Goal: Task Accomplishment & Management: Manage account settings

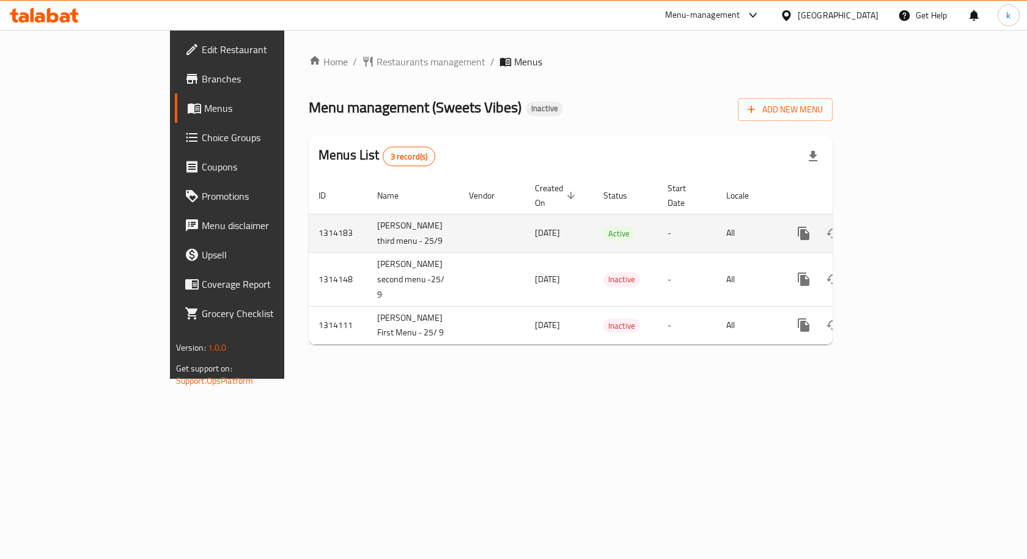
click at [367, 214] on td "osama third menu - 25/9" at bounding box center [413, 233] width 92 height 39
copy td "osama third menu - 25/9"
click at [870, 226] on icon "enhanced table" at bounding box center [862, 233] width 15 height 15
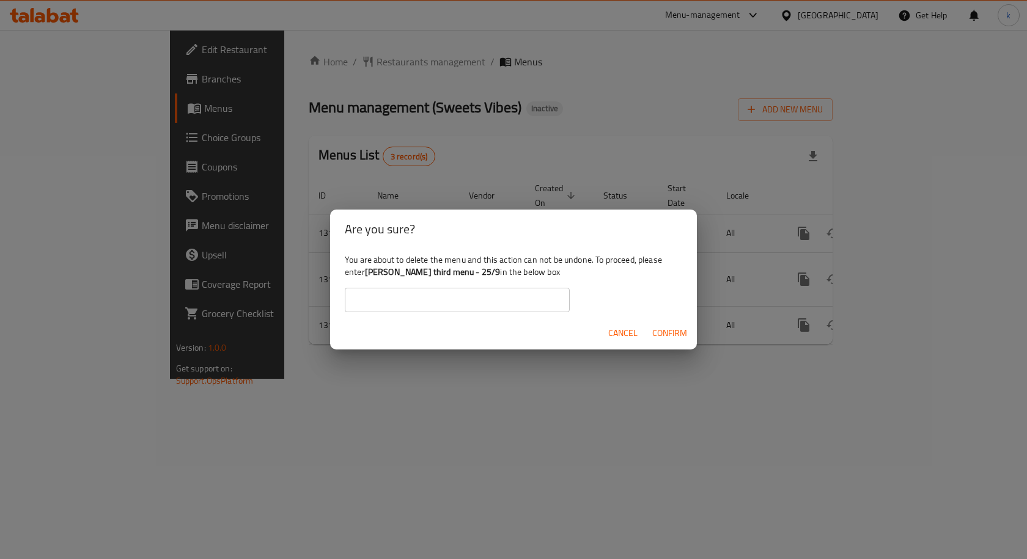
click at [499, 295] on input "text" at bounding box center [457, 300] width 225 height 24
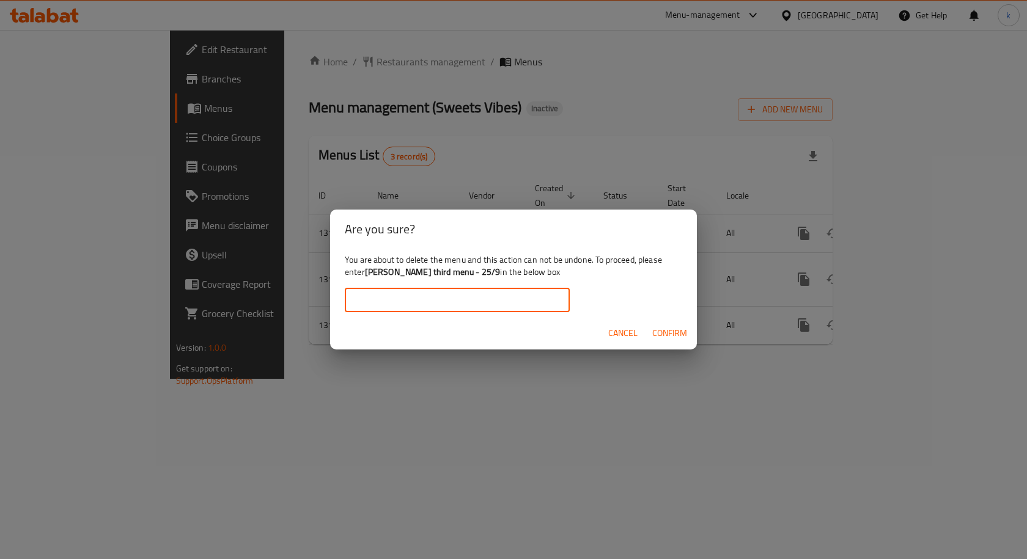
paste input "osama third menu - 25/9"
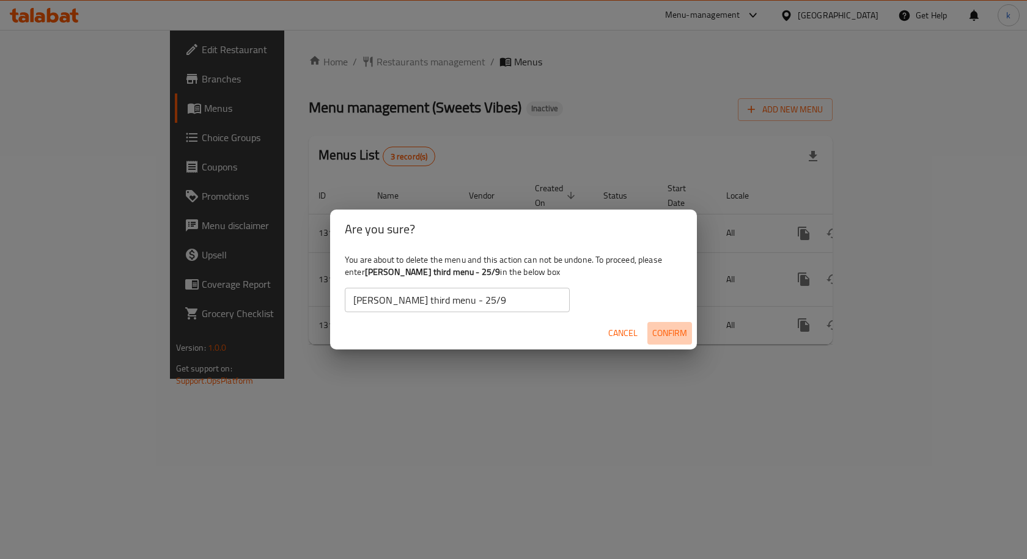
click at [664, 333] on span "Confirm" at bounding box center [669, 333] width 35 height 15
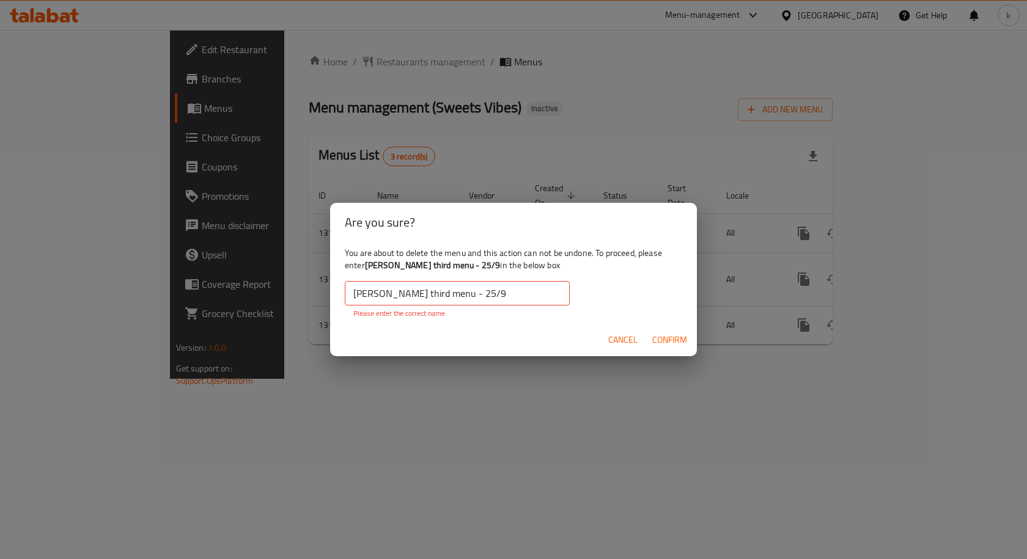
click at [486, 288] on input "osama third menu - 25/9" at bounding box center [457, 293] width 225 height 24
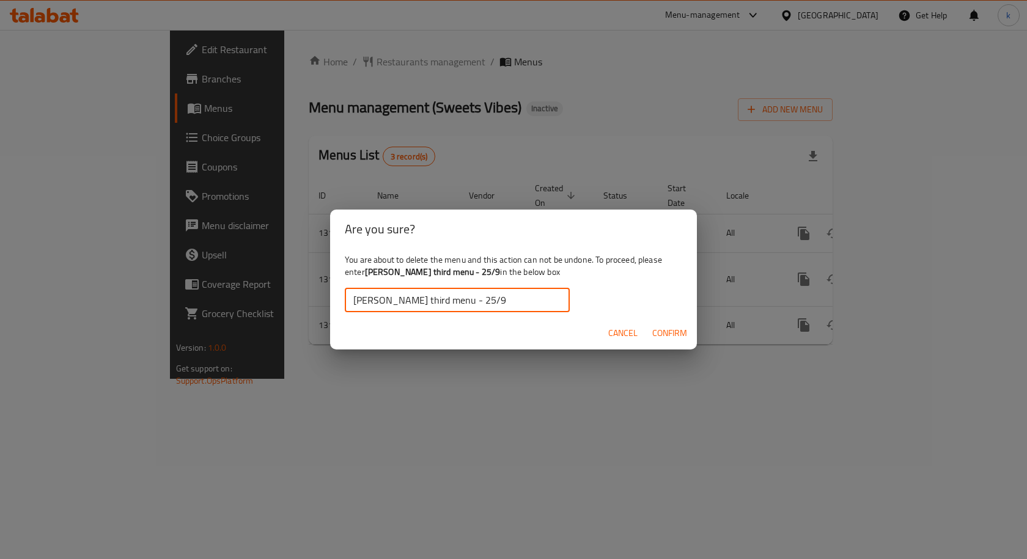
type input "osama third menu - 25/9"
click at [685, 326] on span "Confirm" at bounding box center [669, 333] width 35 height 15
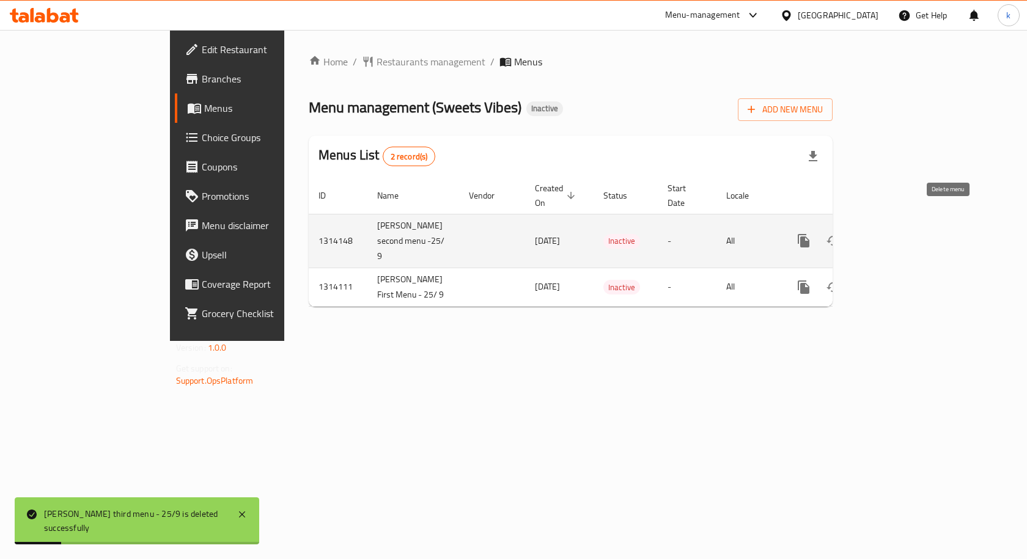
click at [870, 233] on icon "enhanced table" at bounding box center [862, 240] width 15 height 15
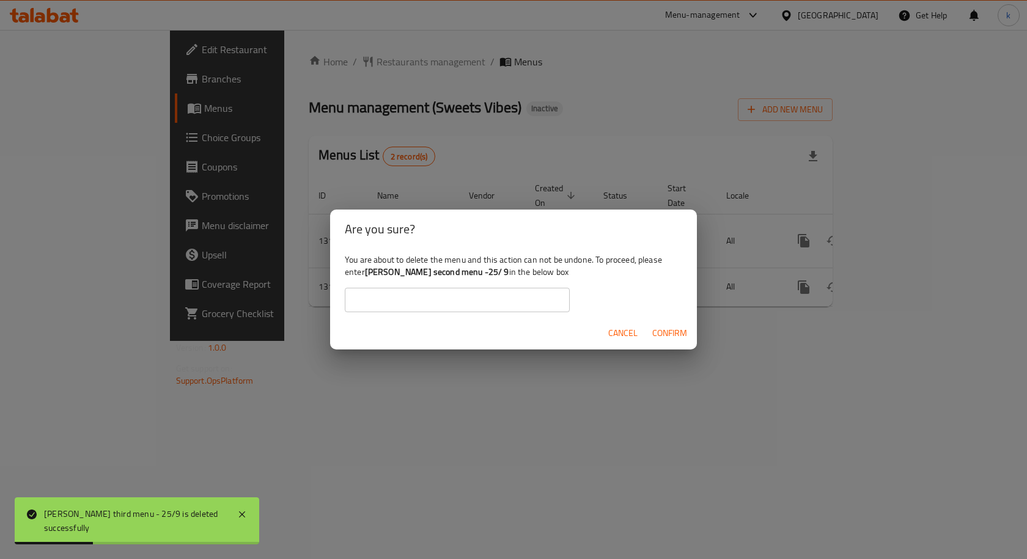
click at [149, 299] on div "Are you sure? You are about to delete the menu and this action can not be undon…" at bounding box center [513, 279] width 1027 height 559
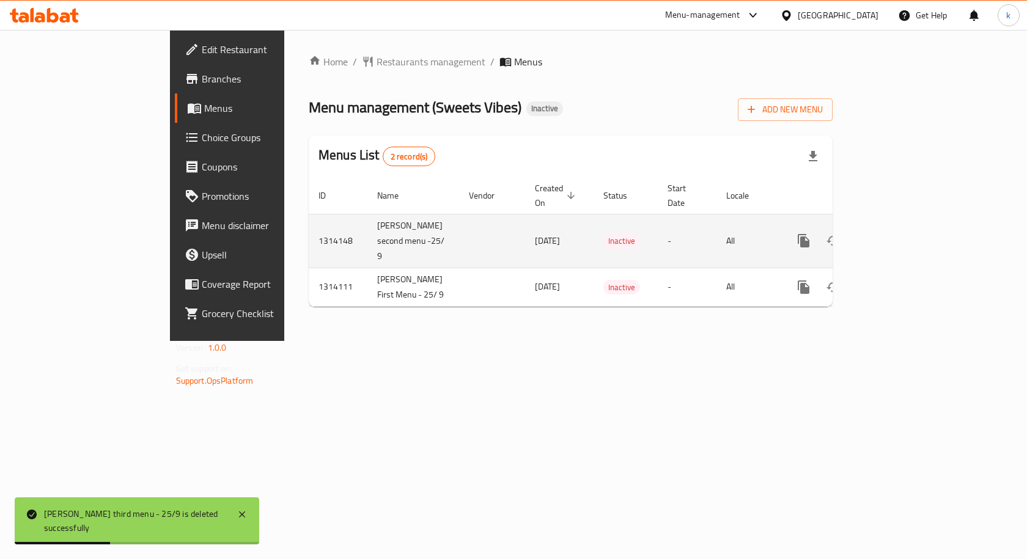
click at [367, 214] on td "[PERSON_NAME] second menu -25/ 9" at bounding box center [413, 241] width 92 height 54
copy td "[PERSON_NAME] second menu -25/ 9"
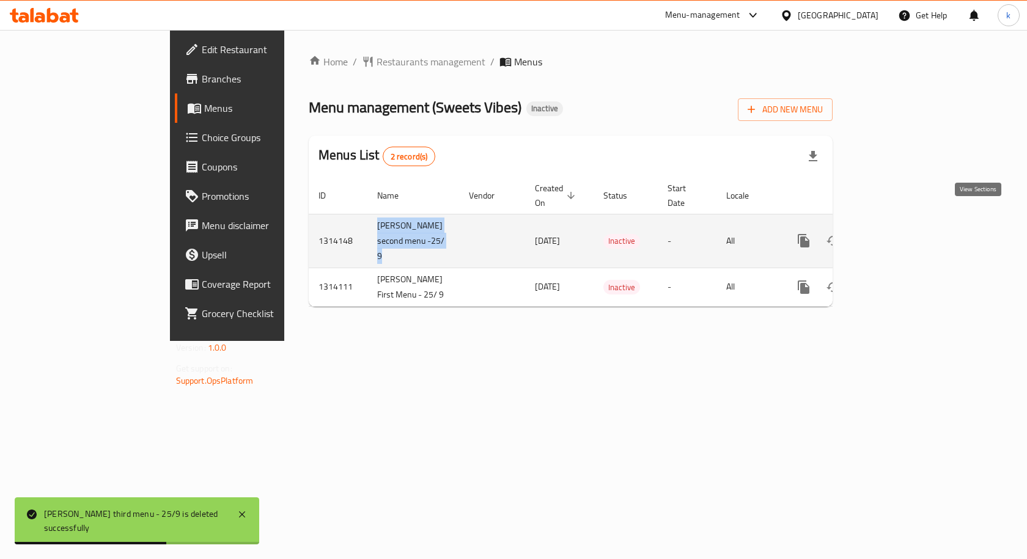
click at [899, 233] on icon "enhanced table" at bounding box center [891, 240] width 15 height 15
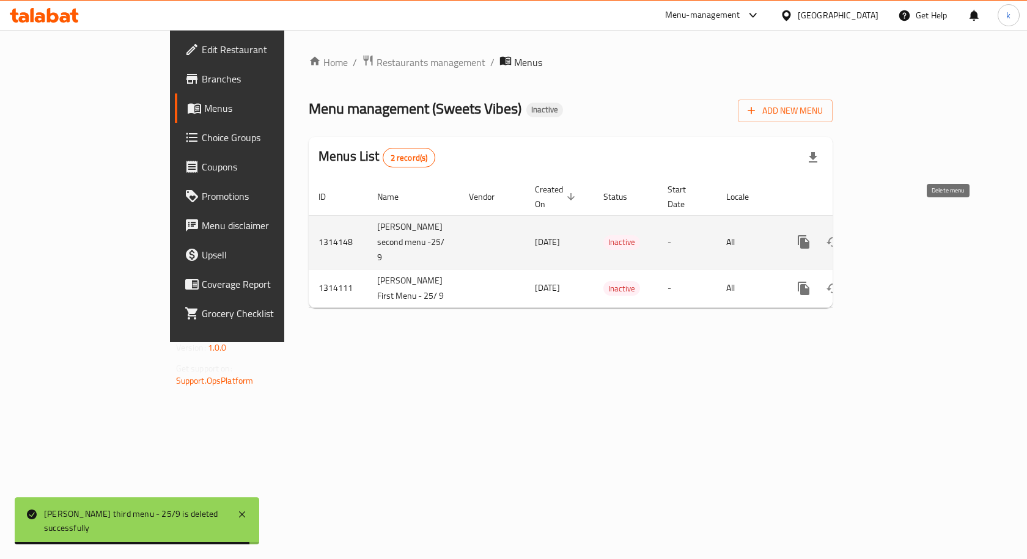
click at [867, 237] on icon "enhanced table" at bounding box center [862, 242] width 9 height 11
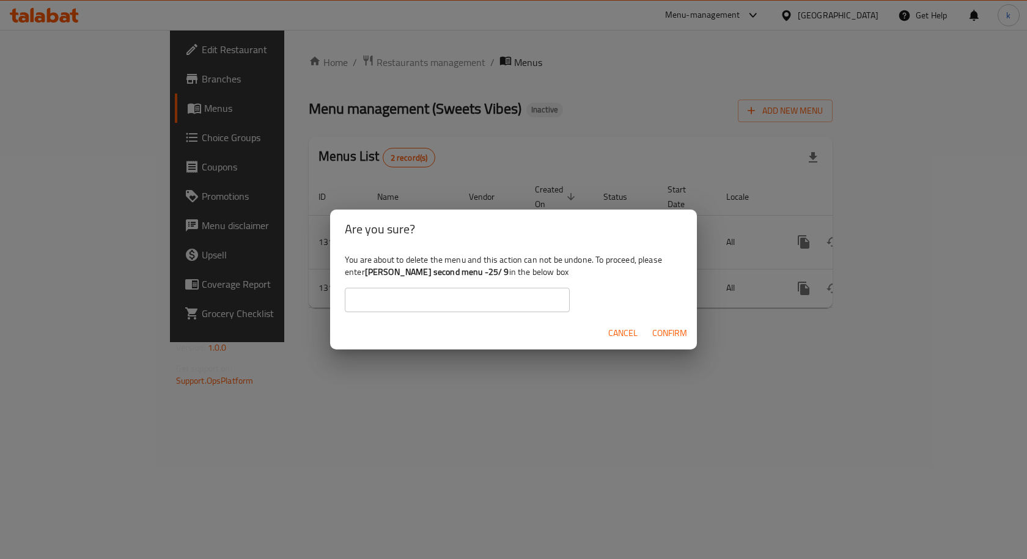
click at [509, 301] on input "text" at bounding box center [457, 300] width 225 height 24
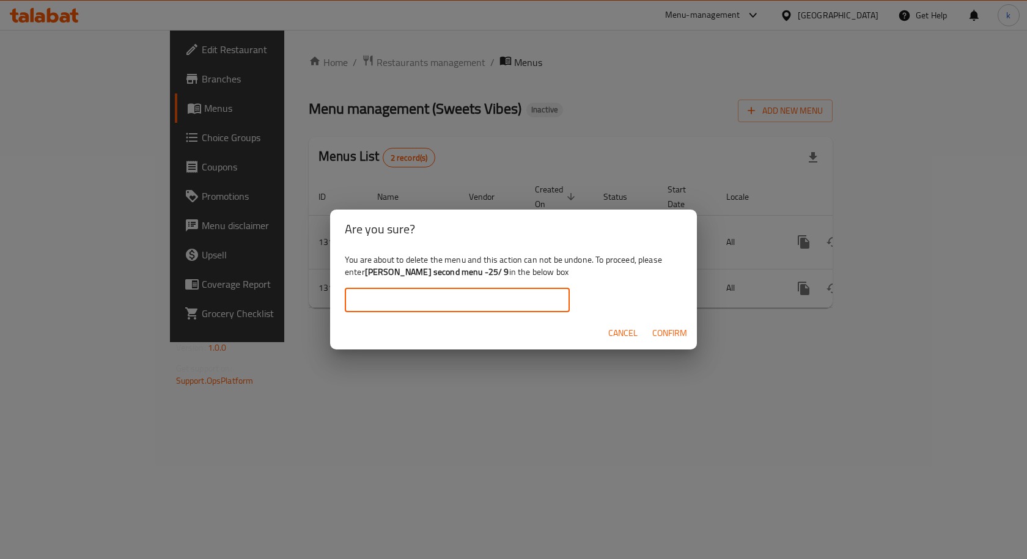
paste input "[PERSON_NAME] second menu -25/ 9"
type input "[PERSON_NAME] second menu -25/ 9"
click at [685, 330] on span "Confirm" at bounding box center [669, 333] width 35 height 15
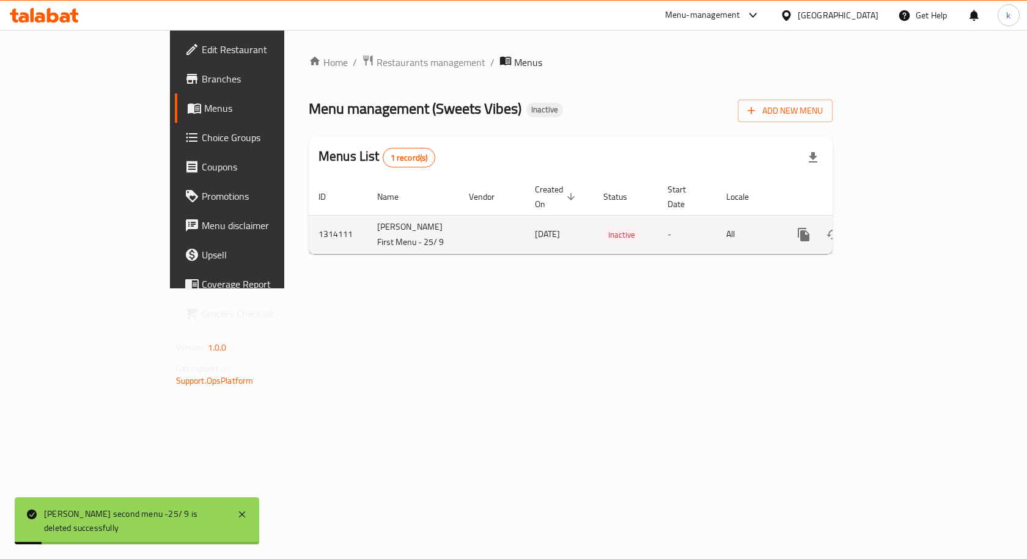
click at [367, 217] on td "[PERSON_NAME] First Menu - 25/ 9" at bounding box center [413, 234] width 92 height 39
copy td "[PERSON_NAME] First Menu - 25/ 9"
click at [906, 220] on link "enhanced table" at bounding box center [891, 234] width 29 height 29
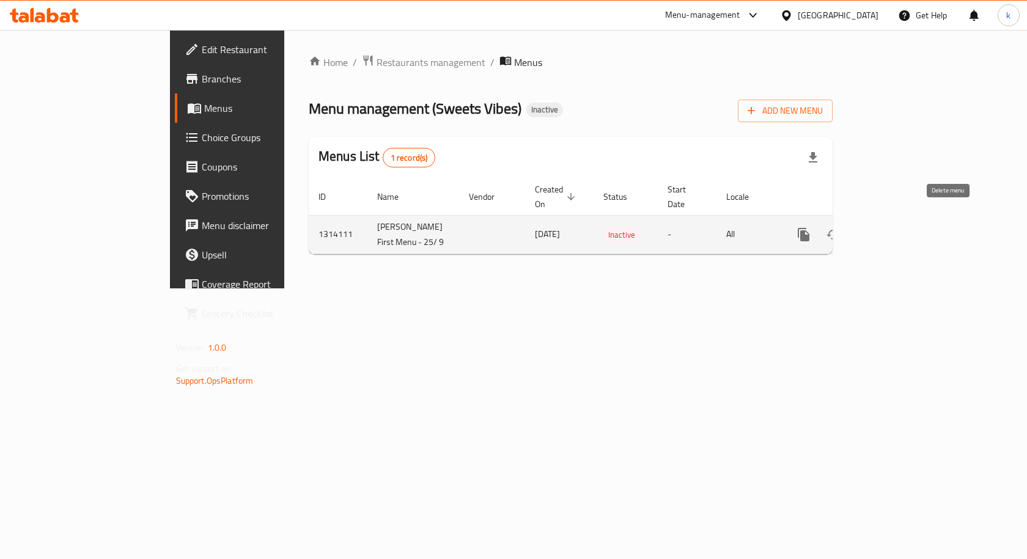
click at [877, 220] on button "enhanced table" at bounding box center [862, 234] width 29 height 29
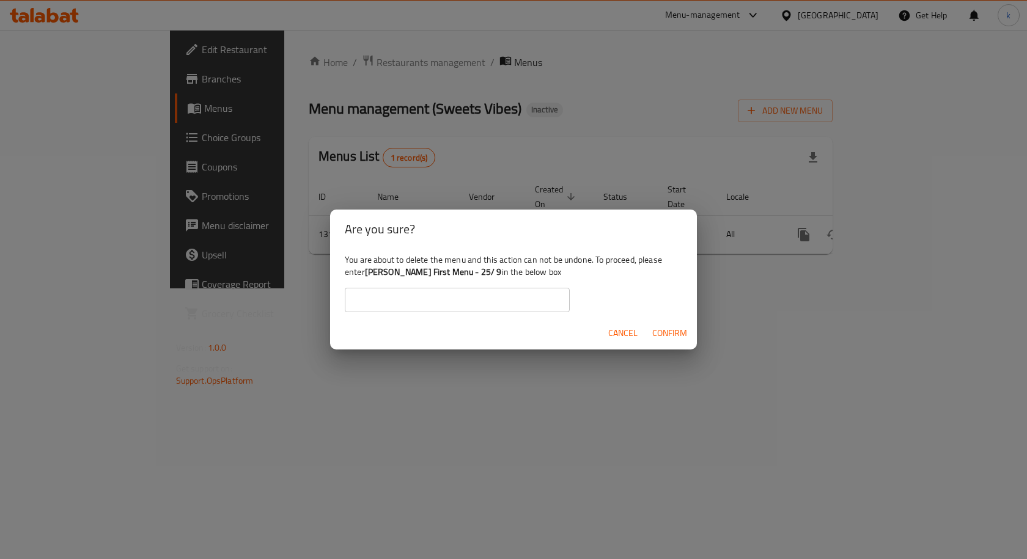
click at [514, 298] on input "text" at bounding box center [457, 300] width 225 height 24
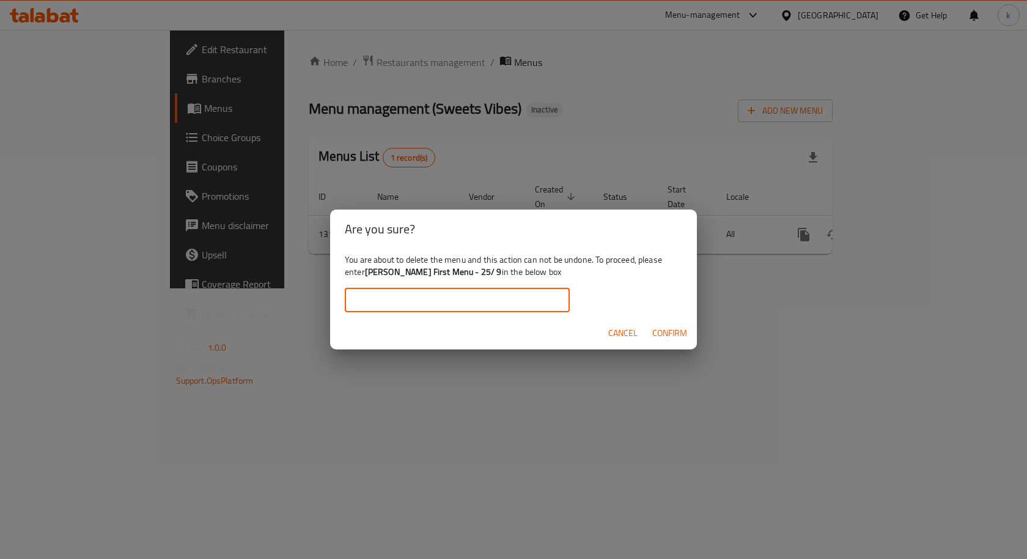
paste input "Osama First Menu - 25/ 9"
type input "Osama First Menu - 25/ 9"
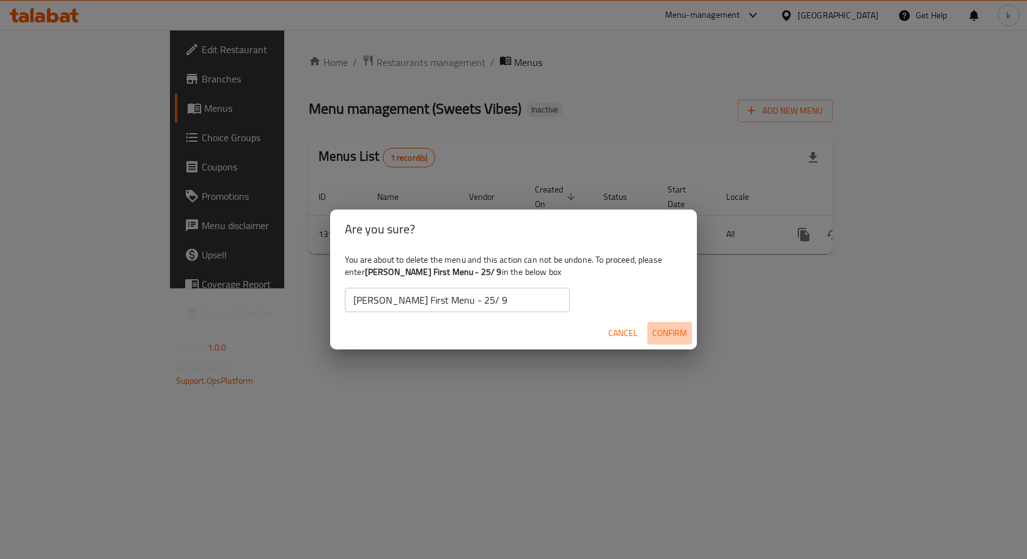
click at [651, 336] on button "Confirm" at bounding box center [669, 333] width 45 height 23
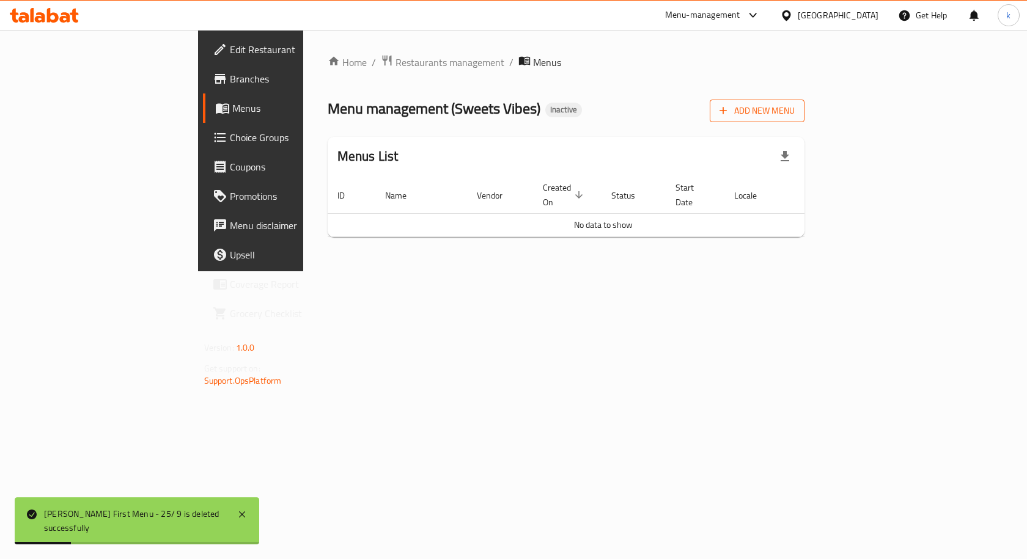
click at [795, 116] on span "Add New Menu" at bounding box center [756, 110] width 75 height 15
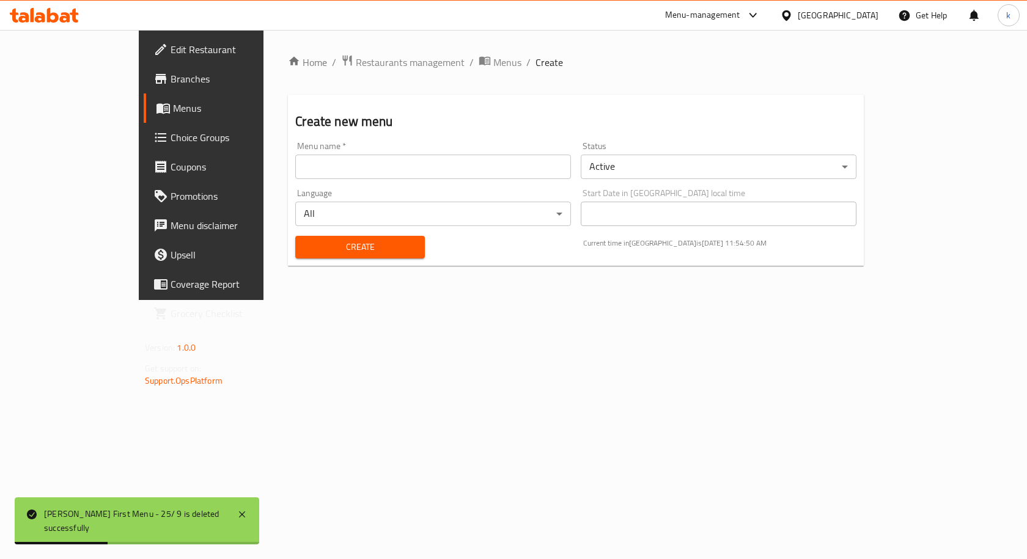
click at [405, 161] on input "text" at bounding box center [433, 167] width 276 height 24
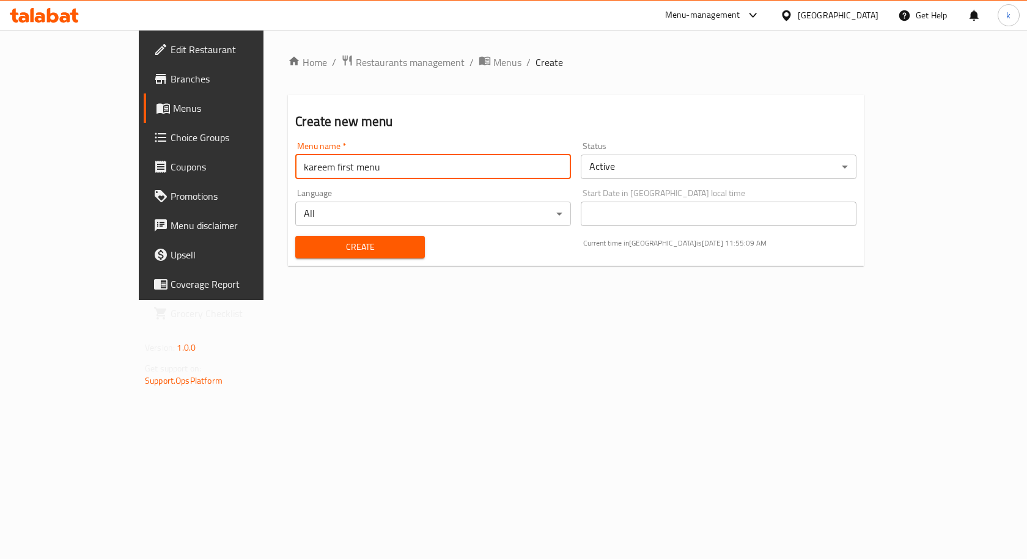
type input "kareem first menu"
click at [305, 250] on span "Create" at bounding box center [359, 247] width 109 height 15
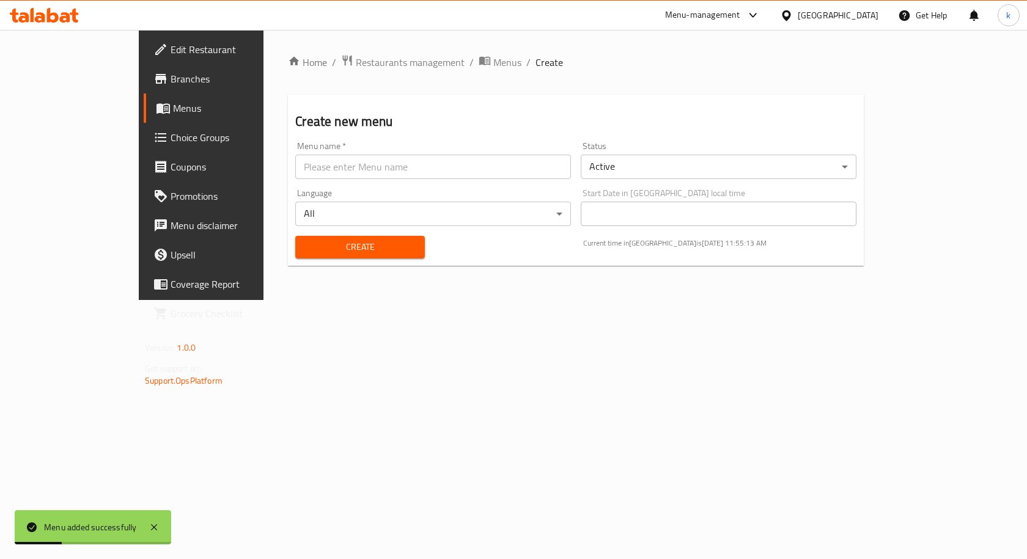
click at [295, 171] on input "text" at bounding box center [433, 167] width 276 height 24
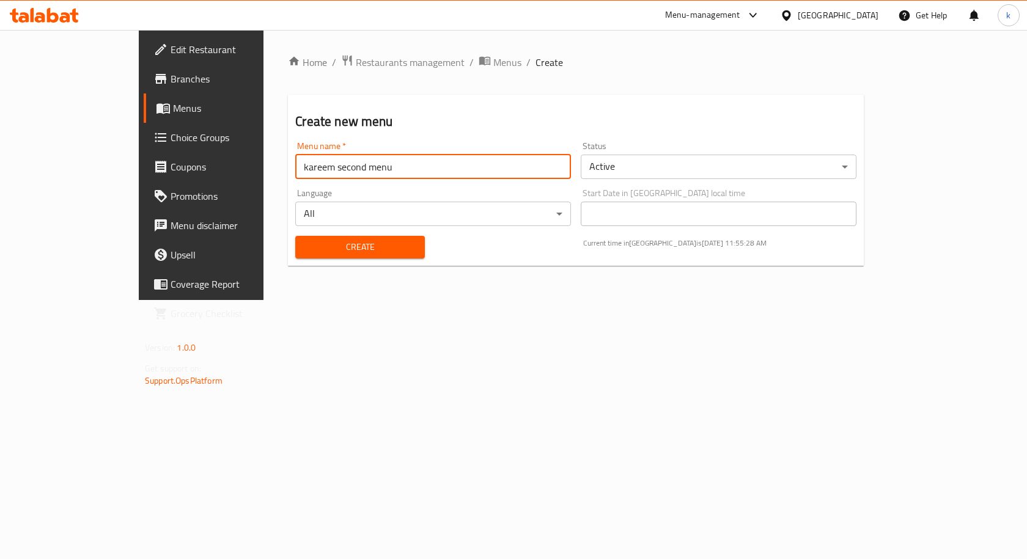
type input "kareem second menu"
click at [305, 248] on span "Create" at bounding box center [359, 247] width 109 height 15
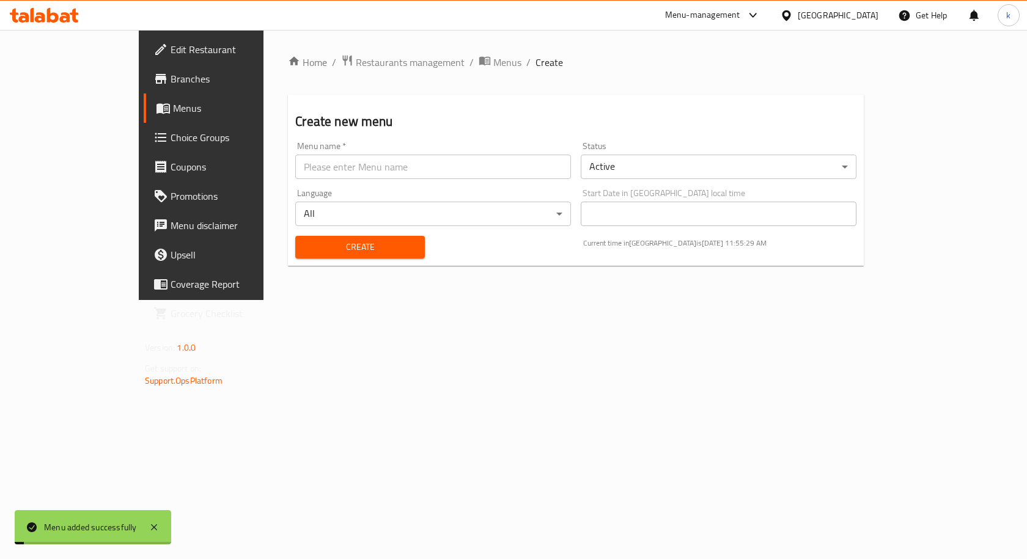
click at [317, 167] on input "text" at bounding box center [433, 167] width 276 height 24
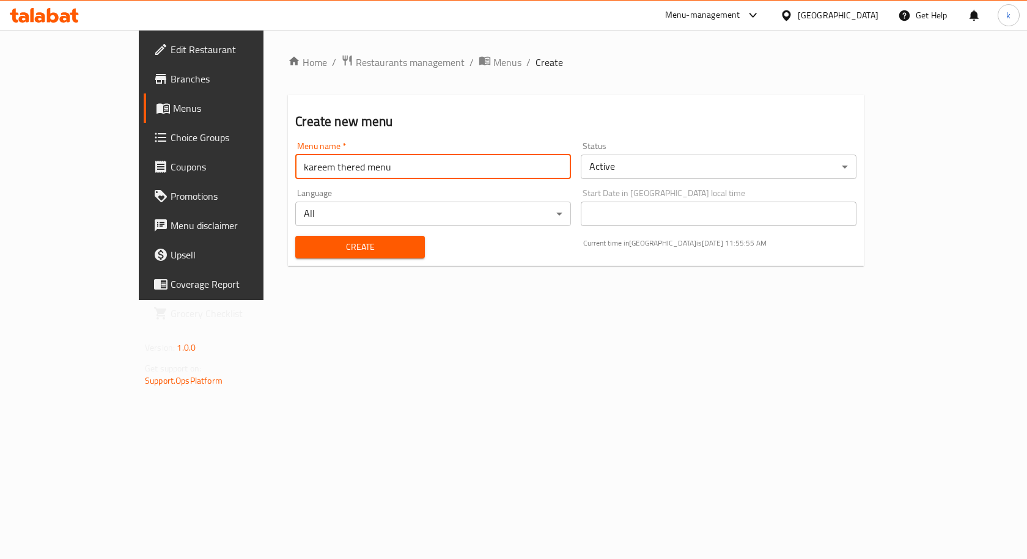
type input "kareem thered menu"
click at [325, 249] on span "Create" at bounding box center [359, 247] width 109 height 15
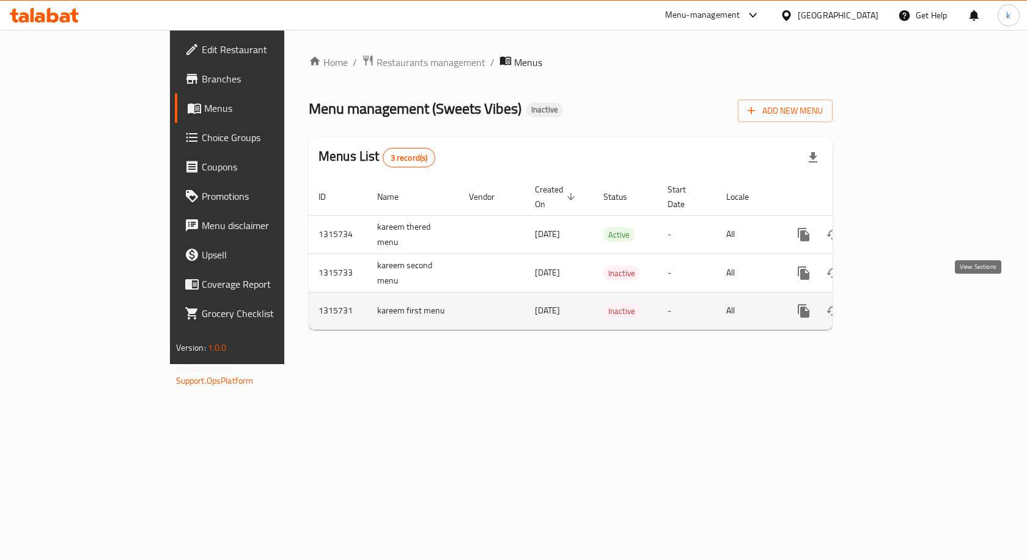
click at [899, 304] on icon "enhanced table" at bounding box center [891, 311] width 15 height 15
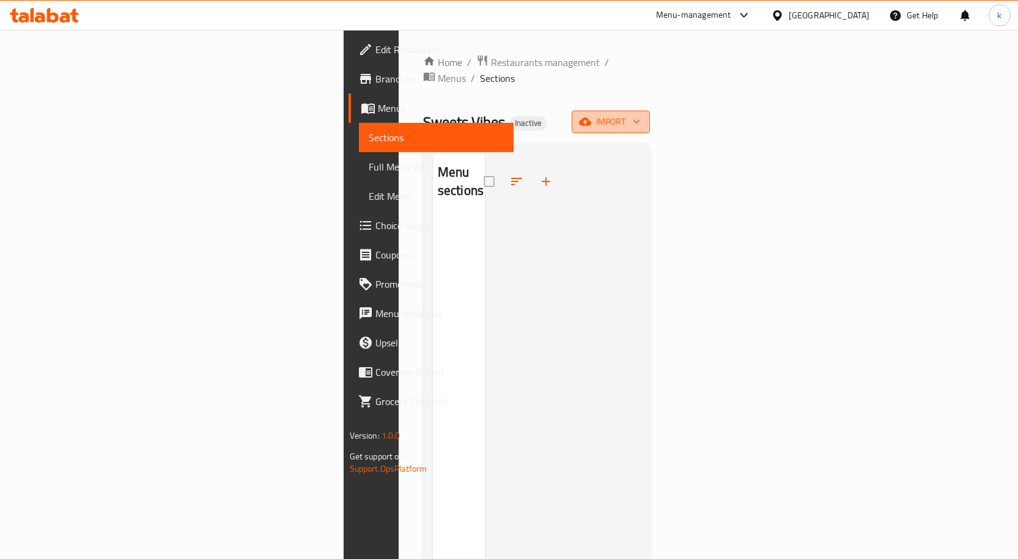
click at [640, 114] on span "import" at bounding box center [610, 121] width 59 height 15
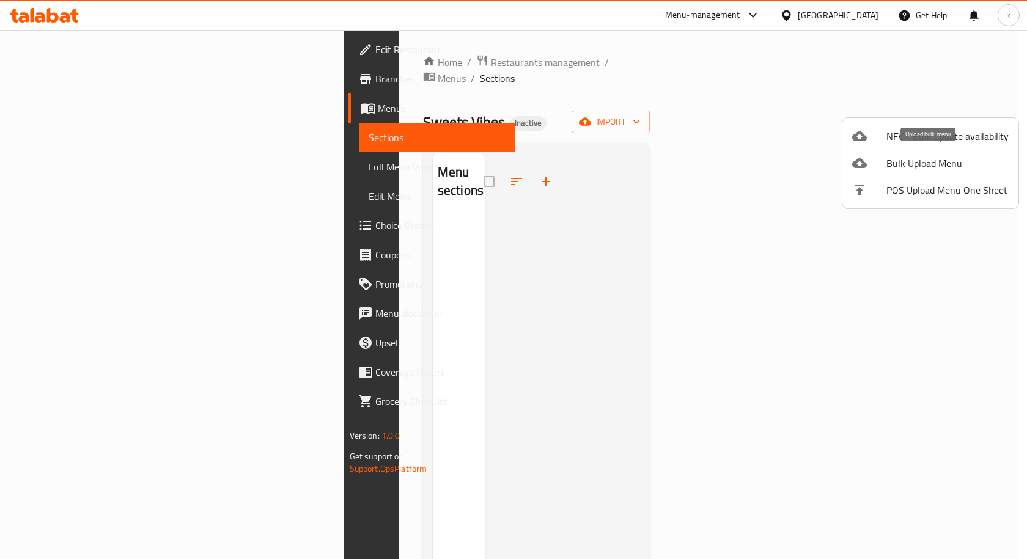
click at [919, 162] on span "Bulk Upload Menu" at bounding box center [947, 163] width 122 height 15
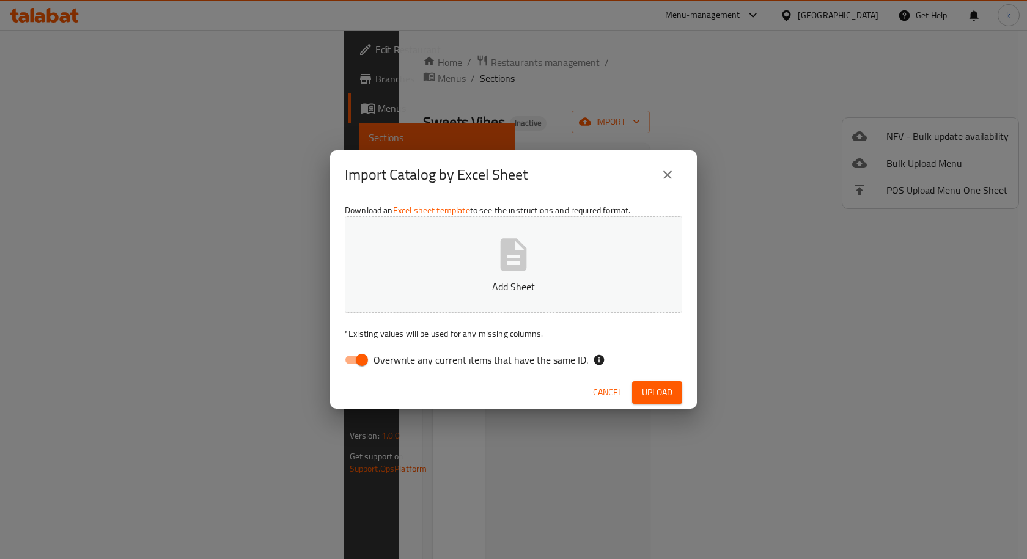
click at [366, 364] on input "Overwrite any current items that have the same ID." at bounding box center [362, 359] width 70 height 23
checkbox input "false"
click at [510, 281] on p "Add Sheet" at bounding box center [513, 286] width 299 height 15
click at [658, 389] on span "Upload" at bounding box center [657, 392] width 31 height 15
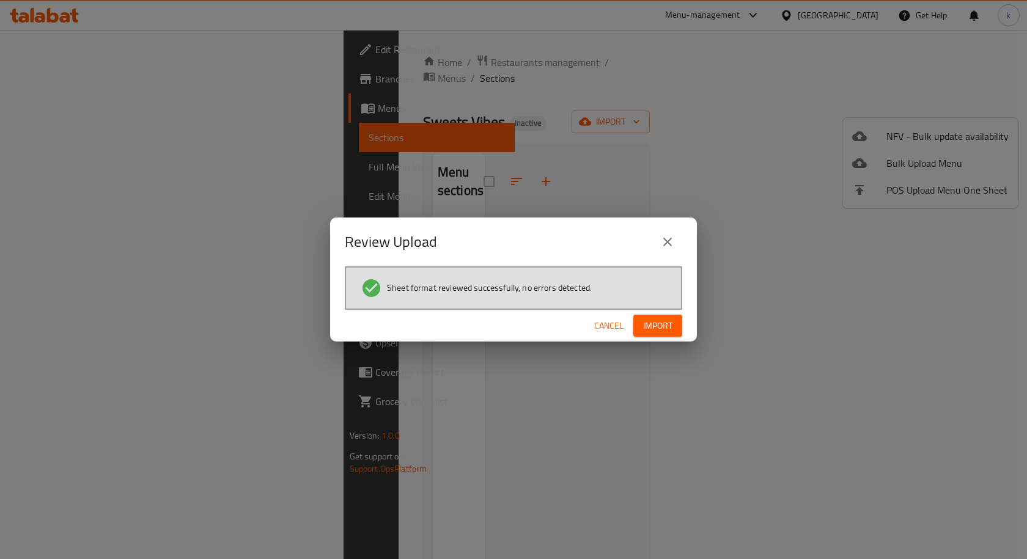
click at [649, 320] on span "Import" at bounding box center [657, 325] width 29 height 15
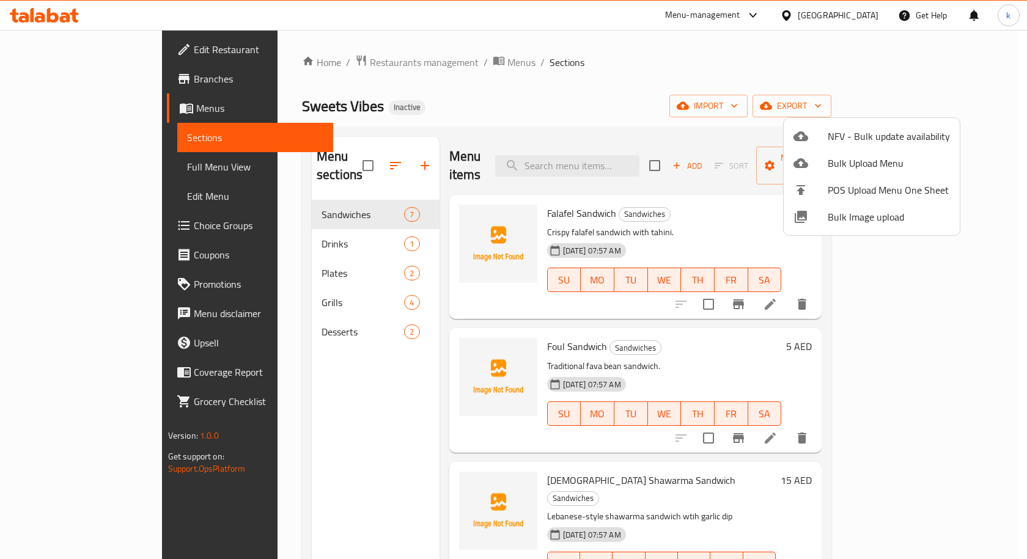
click at [86, 172] on div at bounding box center [513, 279] width 1027 height 559
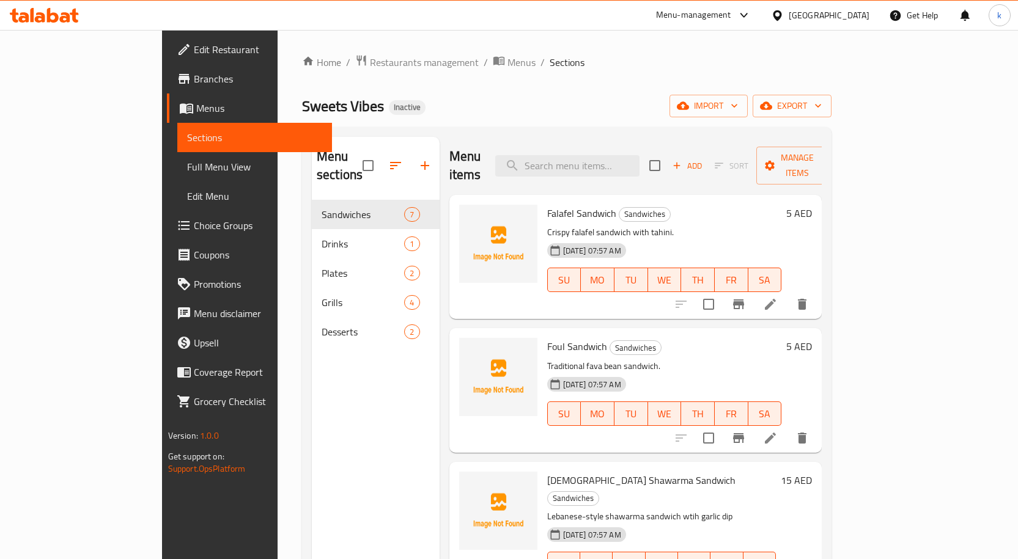
click at [187, 160] on span "Full Menu View" at bounding box center [254, 167] width 135 height 15
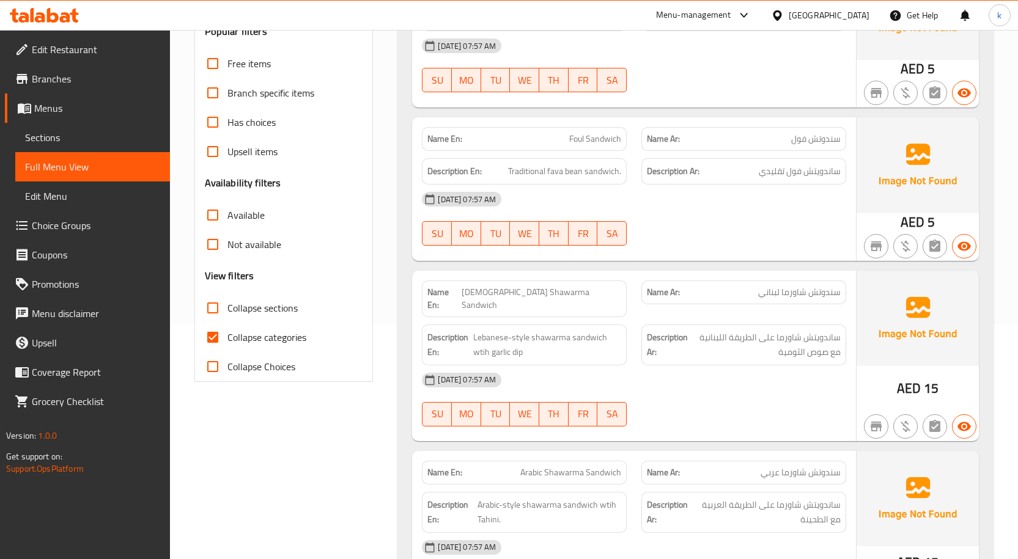
scroll to position [306, 0]
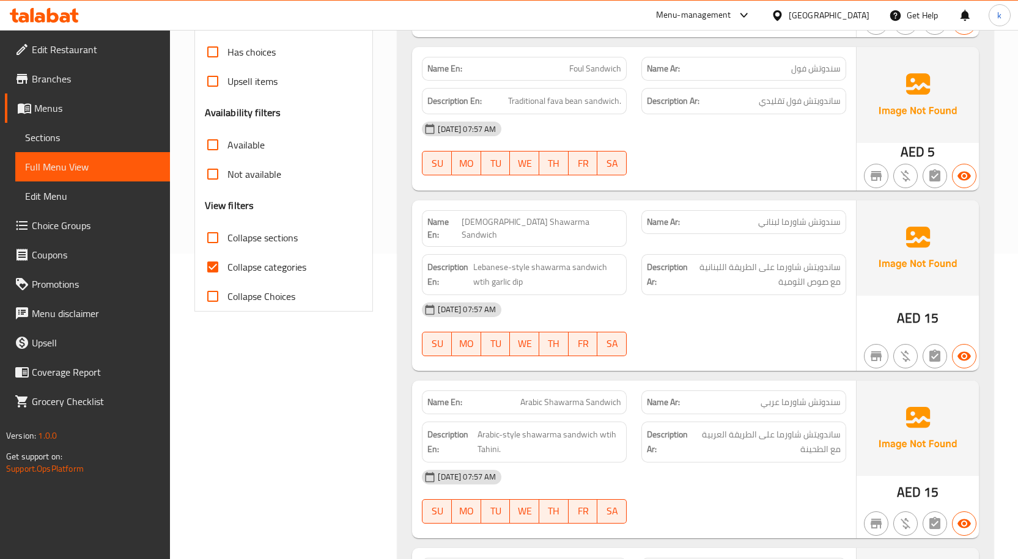
click at [252, 274] on span "Collapse categories" at bounding box center [266, 267] width 79 height 15
click at [227, 274] on input "Collapse categories" at bounding box center [212, 266] width 29 height 29
checkbox input "false"
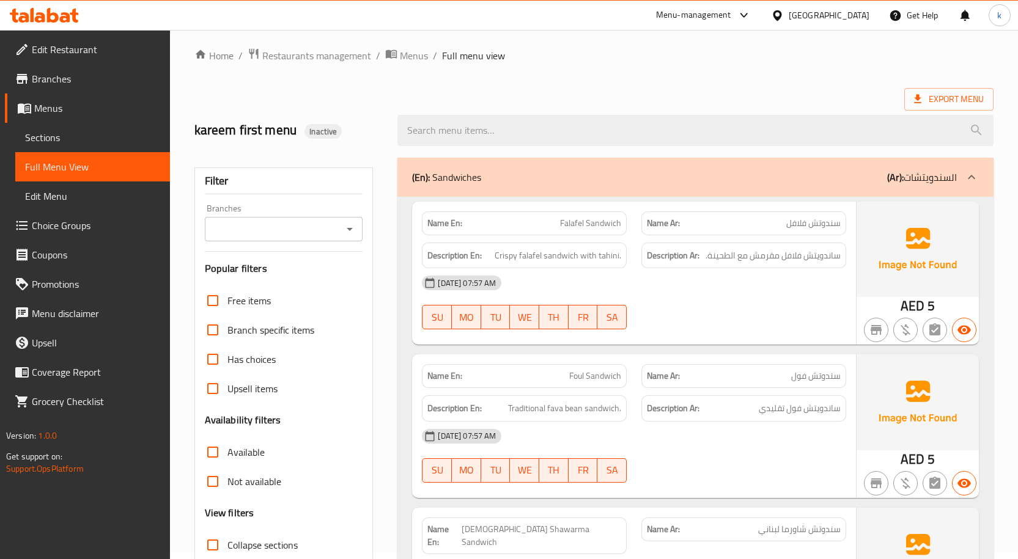
scroll to position [0, 0]
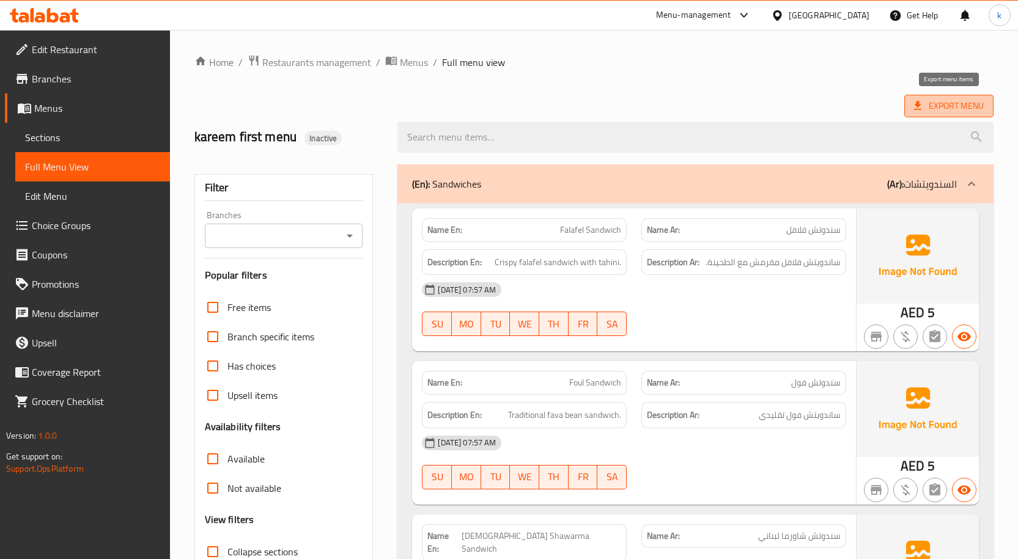
click at [921, 111] on icon at bounding box center [917, 106] width 12 height 12
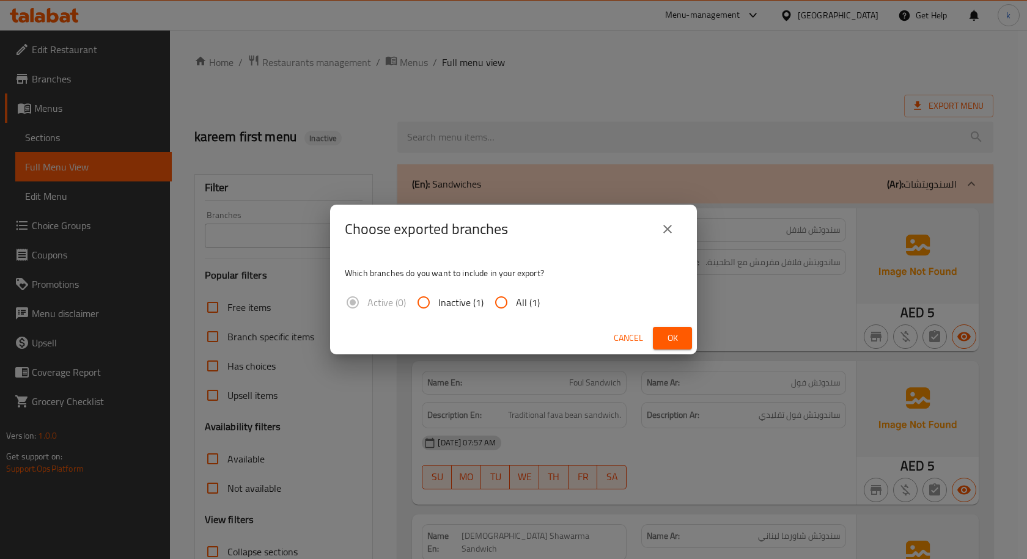
click at [501, 304] on input "All (1)" at bounding box center [501, 302] width 29 height 29
radio input "true"
click at [672, 348] on button "Ok" at bounding box center [672, 338] width 39 height 23
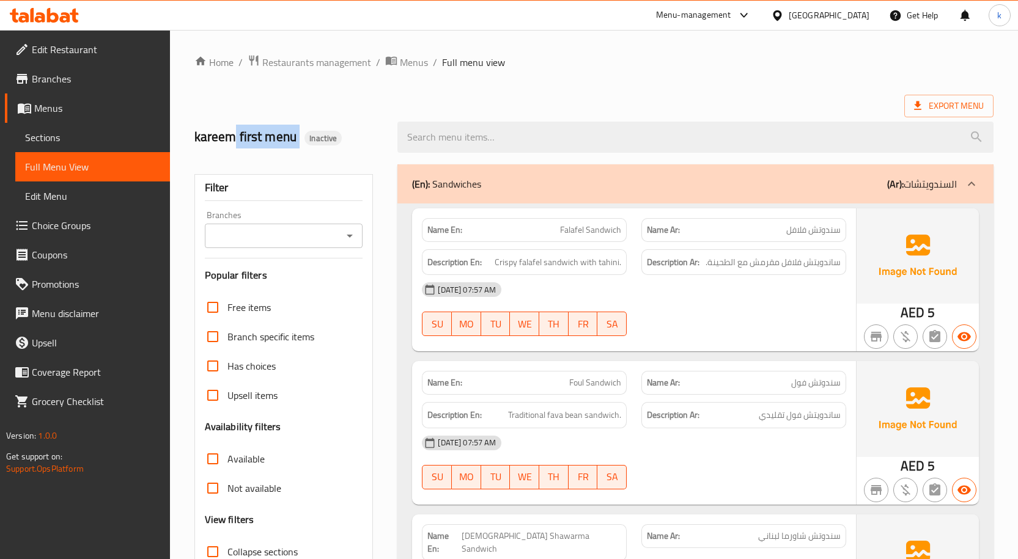
drag, startPoint x: 235, startPoint y: 138, endPoint x: 297, endPoint y: 147, distance: 62.4
click at [297, 146] on h2 "kareem first menu Inactive" at bounding box center [288, 137] width 189 height 18
copy h2 "first menu"
